Goal: Task Accomplishment & Management: Complete application form

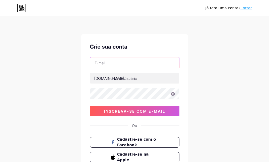
click at [130, 63] on input "text" at bounding box center [134, 62] width 89 height 11
type input "[EMAIL_ADDRESS][DOMAIN_NAME]"
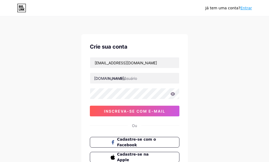
click at [124, 99] on div at bounding box center [135, 93] width 90 height 11
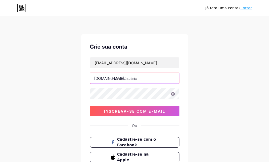
click at [135, 78] on input "text" at bounding box center [134, 78] width 89 height 11
click at [129, 79] on input "text" at bounding box center [134, 78] width 89 height 11
type input "levemudanca"
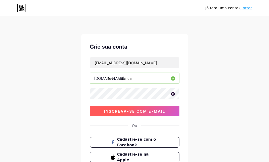
click at [109, 111] on font "inscreva-se com e-mail" at bounding box center [134, 111] width 61 height 5
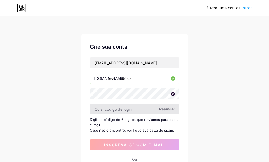
type input "2"
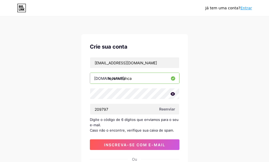
scroll to position [76, 0]
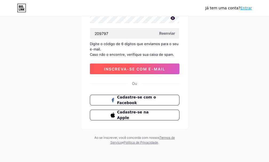
type input "209797"
click at [128, 72] on button "inscreva-se com e-mail" at bounding box center [135, 69] width 90 height 11
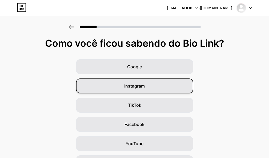
click at [152, 88] on div "Instagram" at bounding box center [134, 85] width 117 height 15
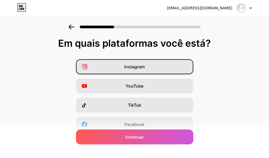
click at [148, 63] on div "Instagram" at bounding box center [134, 66] width 117 height 15
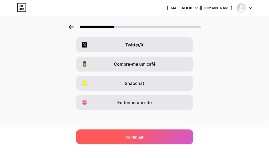
click at [155, 133] on div "Continuar" at bounding box center [134, 136] width 117 height 15
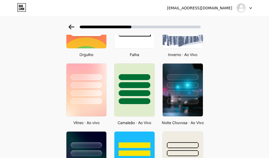
scroll to position [133, 0]
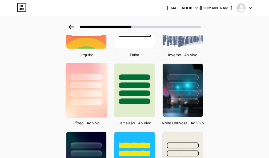
click at [89, 108] on img at bounding box center [86, 90] width 41 height 54
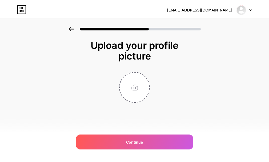
scroll to position [0, 0]
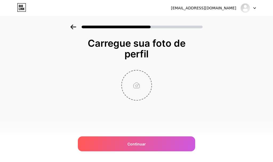
click at [147, 93] on input "file" at bounding box center [137, 85] width 30 height 30
click at [135, 85] on input "file" at bounding box center [137, 85] width 30 height 30
click at [133, 85] on input "file" at bounding box center [137, 85] width 30 height 30
type input "C:\fakepath\pngtree-diet-icon-in-trendy-style-isolated-background-png-image_171…"
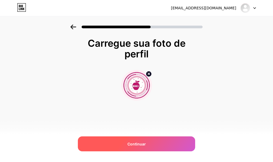
click at [135, 140] on div "Continuar" at bounding box center [136, 143] width 117 height 15
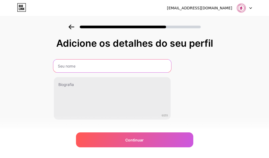
click at [97, 69] on input "text" at bounding box center [112, 66] width 118 height 13
type input "[PERSON_NAME]"
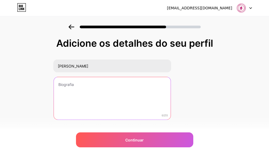
click at [95, 102] on textarea at bounding box center [112, 98] width 117 height 43
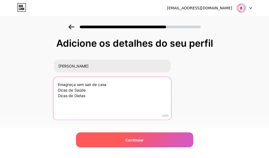
type textarea "Emagreça sem sair de casa Dicas de Saúde Dicas de Dietas"
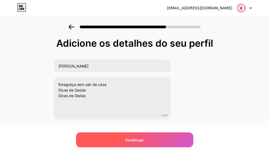
click at [158, 145] on div "Continuar" at bounding box center [134, 139] width 117 height 15
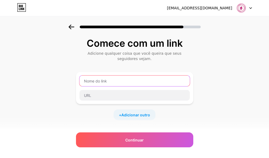
click at [120, 78] on input "text" at bounding box center [135, 81] width 111 height 11
paste input "[URL][DOMAIN_NAME]"
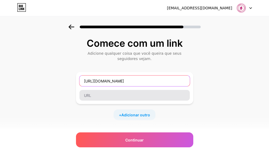
type input "[URL][DOMAIN_NAME]"
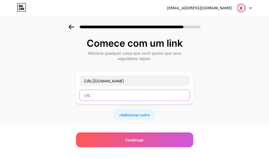
click at [105, 94] on input "text" at bounding box center [135, 95] width 111 height 11
paste input "[URL][DOMAIN_NAME]"
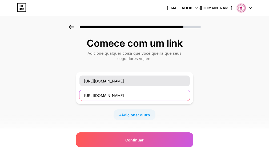
type input "[URL][DOMAIN_NAME]"
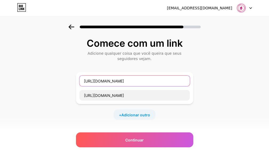
click at [133, 82] on input "[URL][DOMAIN_NAME]" at bounding box center [135, 81] width 111 height 11
click at [150, 81] on input "[URL][DOMAIN_NAME]" at bounding box center [135, 81] width 111 height 11
click at [150, 80] on input "[URL][DOMAIN_NAME]" at bounding box center [135, 81] width 111 height 11
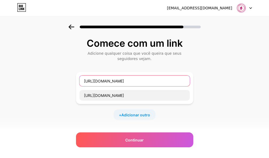
click at [150, 80] on input "[URL][DOMAIN_NAME]" at bounding box center [135, 81] width 111 height 11
click at [98, 79] on input "Suco detox" at bounding box center [135, 81] width 111 height 11
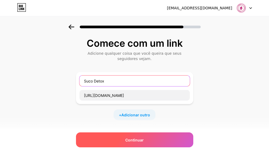
type input "Suco Detox"
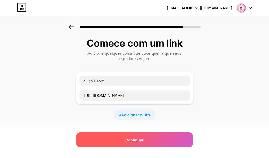
click at [134, 141] on font "Continuar" at bounding box center [134, 140] width 18 height 5
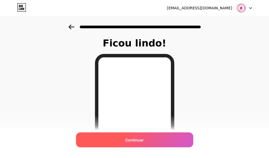
click at [132, 142] on font "Continuar" at bounding box center [134, 140] width 18 height 5
